Goal: Information Seeking & Learning: Understand process/instructions

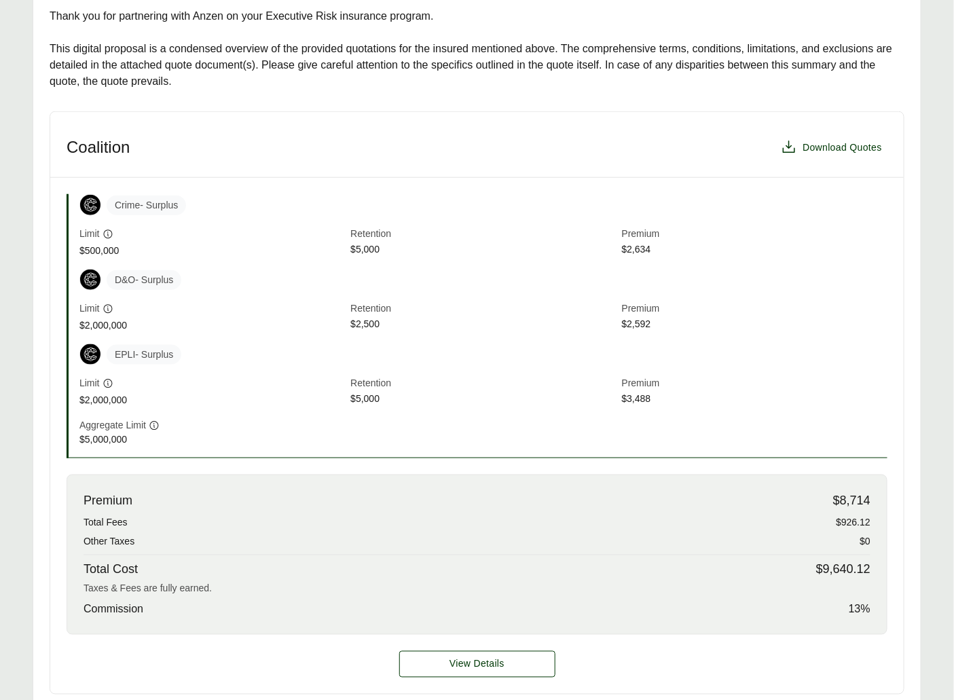
scroll to position [668, 0]
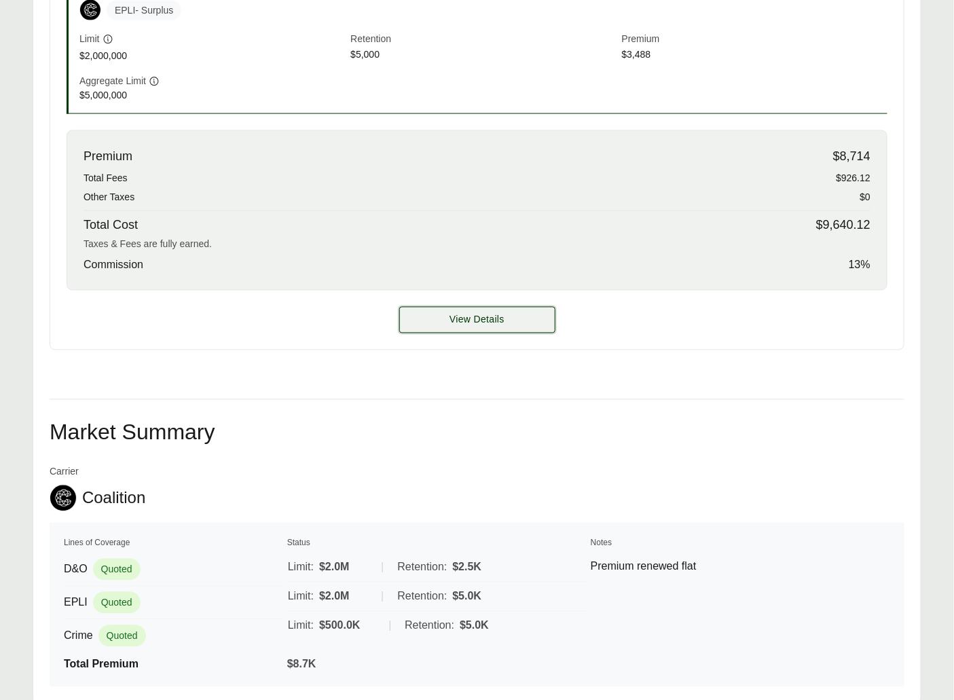
click at [442, 329] on button "View Details" at bounding box center [477, 320] width 156 height 26
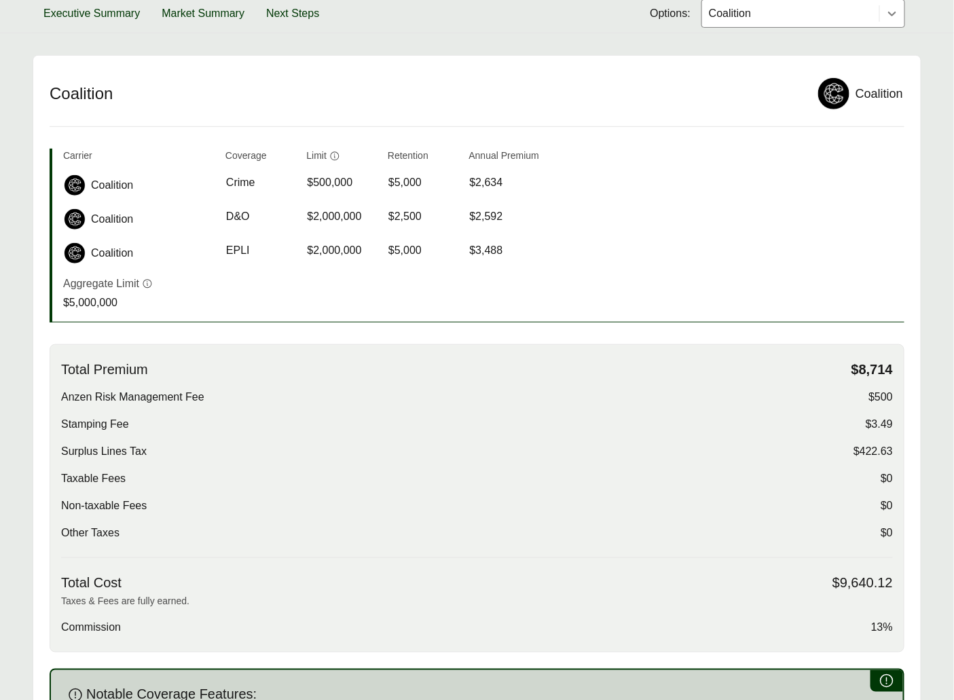
scroll to position [274, 0]
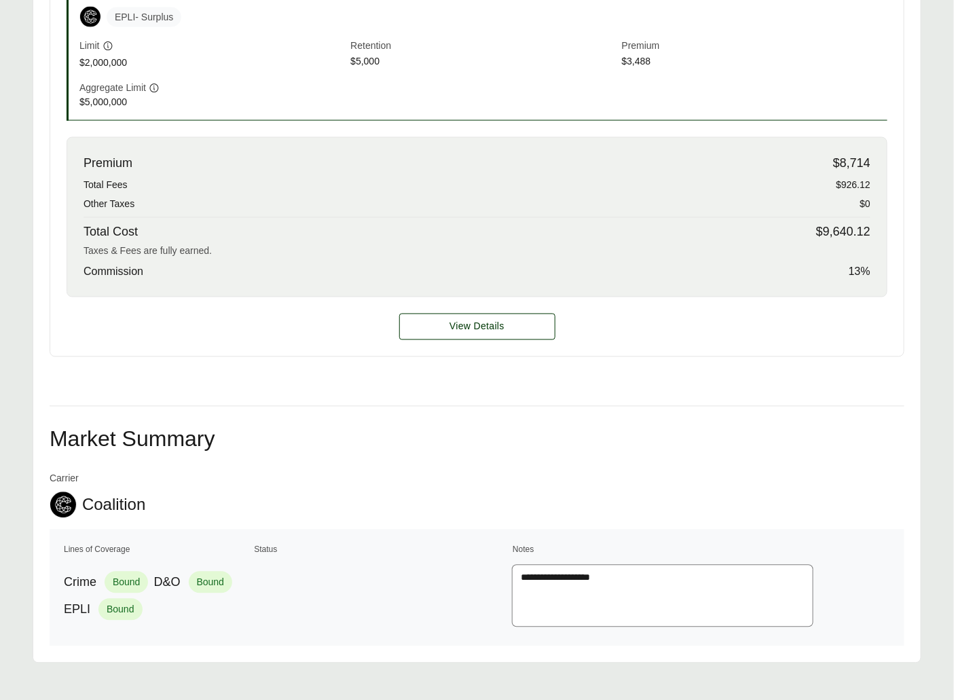
scroll to position [661, 0]
click at [472, 333] on span "View Details" at bounding box center [477, 327] width 55 height 14
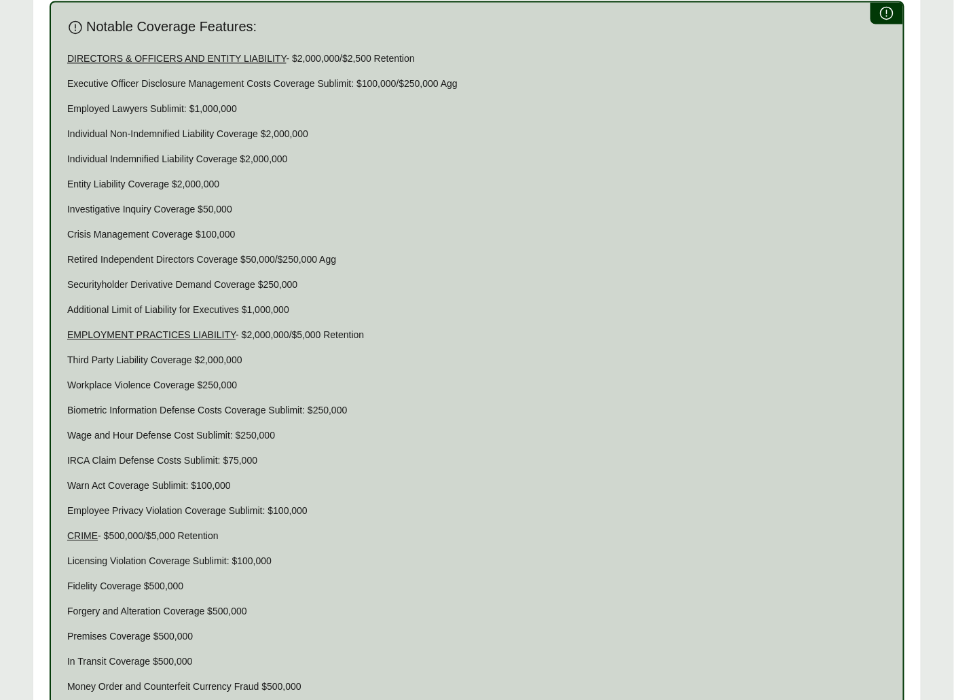
scroll to position [1424, 0]
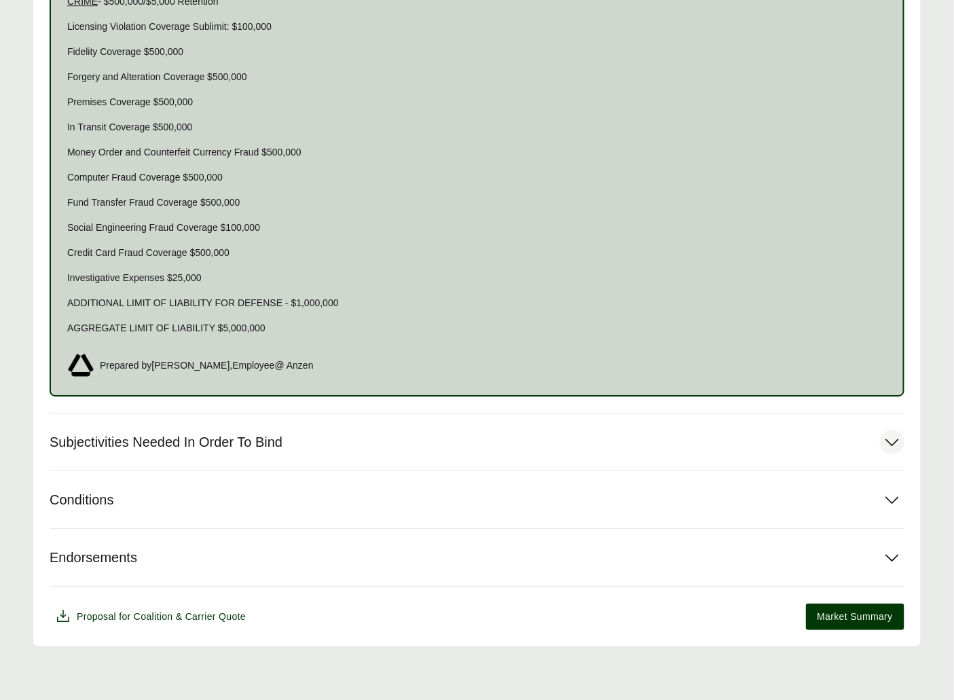
click at [192, 429] on button "Subjectivities Needed In Order To Bind" at bounding box center [477, 442] width 855 height 57
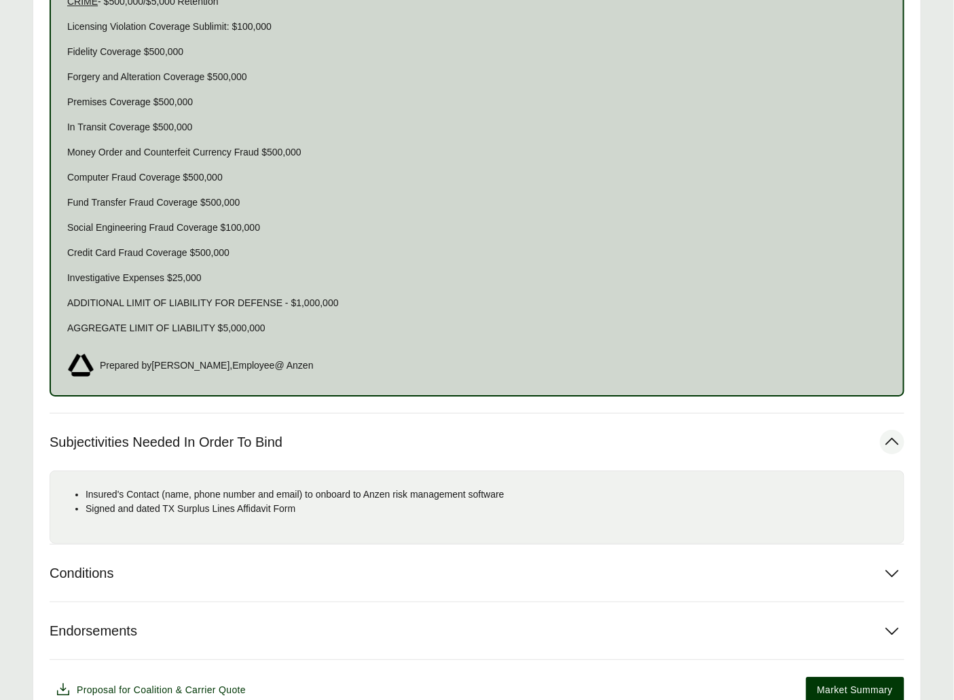
click at [147, 509] on p "Signed and dated TX Surplus Lines Affidavit Form" at bounding box center [490, 509] width 808 height 14
copy div "Signed and dated TX Surplus Lines Affidavit Form"
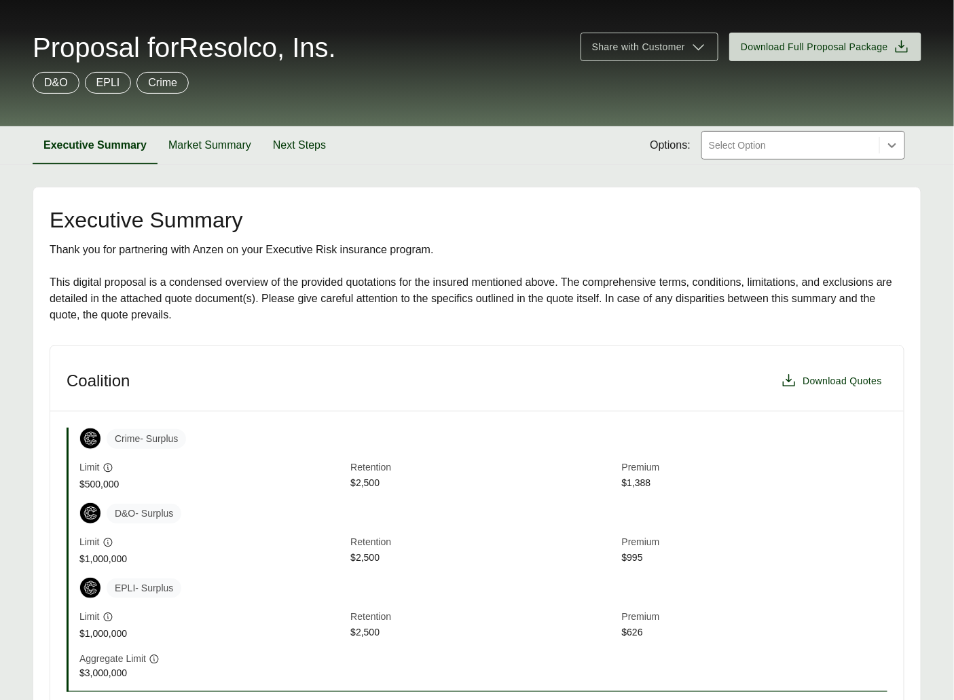
scroll to position [112, 0]
